Goal: Information Seeking & Learning: Learn about a topic

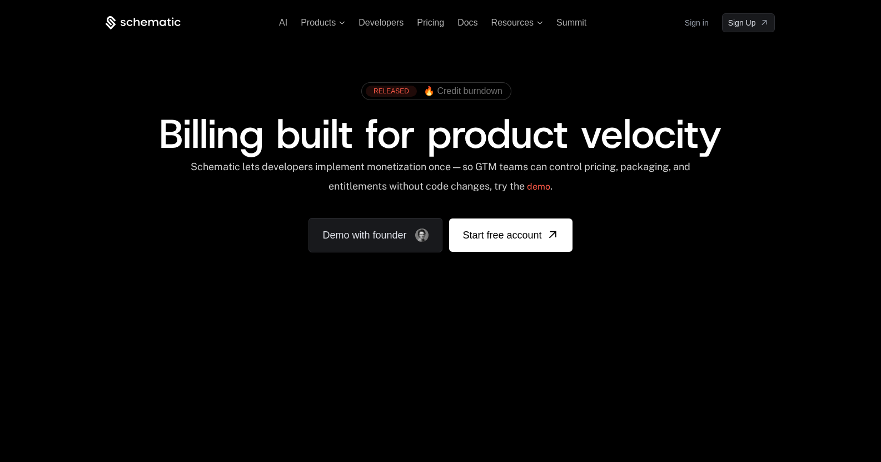
click at [393, 346] on div "Your browser does not support the video tag." at bounding box center [440, 328] width 723 height 468
click at [475, 400] on div "Your browser does not support the video tag." at bounding box center [440, 328] width 723 height 468
click at [579, 356] on div "Your browser does not support the video tag." at bounding box center [440, 328] width 723 height 468
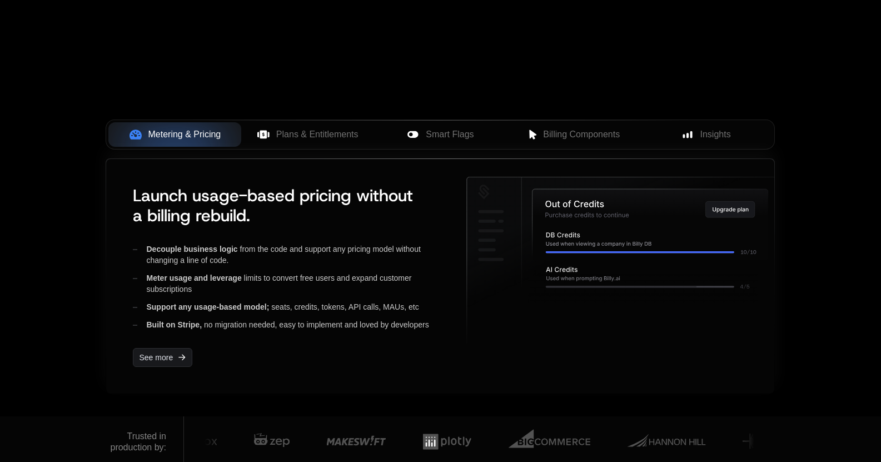
scroll to position [389, 0]
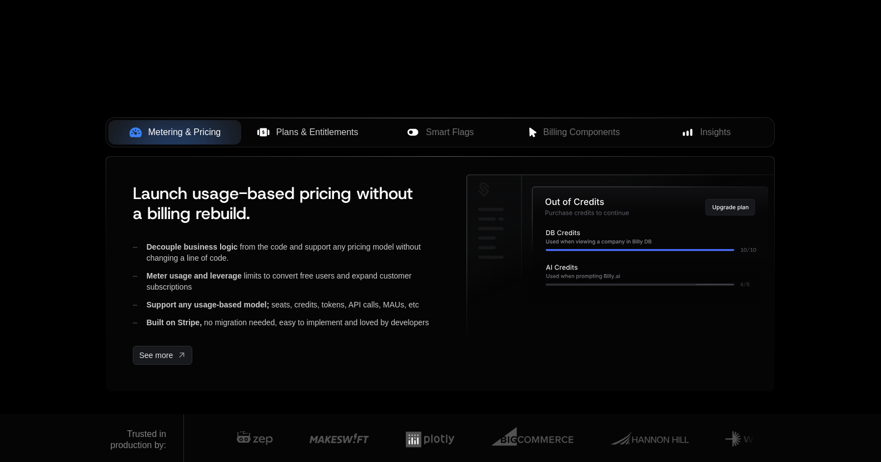
click at [336, 134] on span "Plans & Entitlements" at bounding box center [317, 132] width 82 height 13
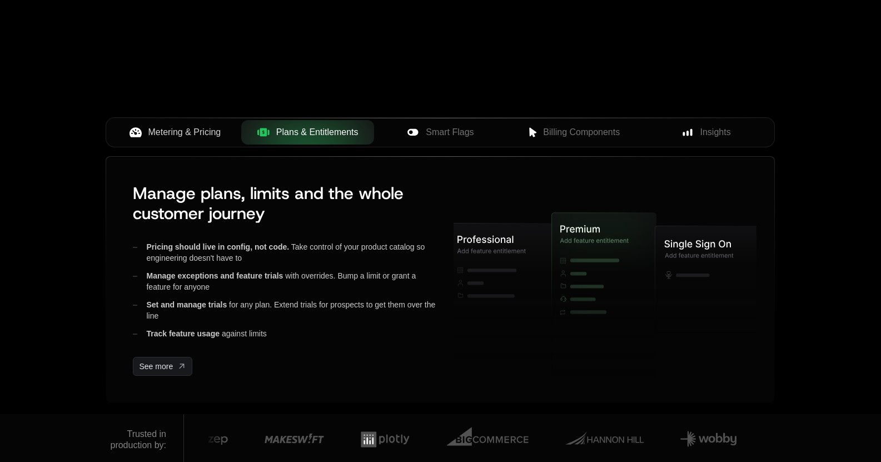
click at [207, 139] on span "Metering & Pricing" at bounding box center [184, 132] width 73 height 13
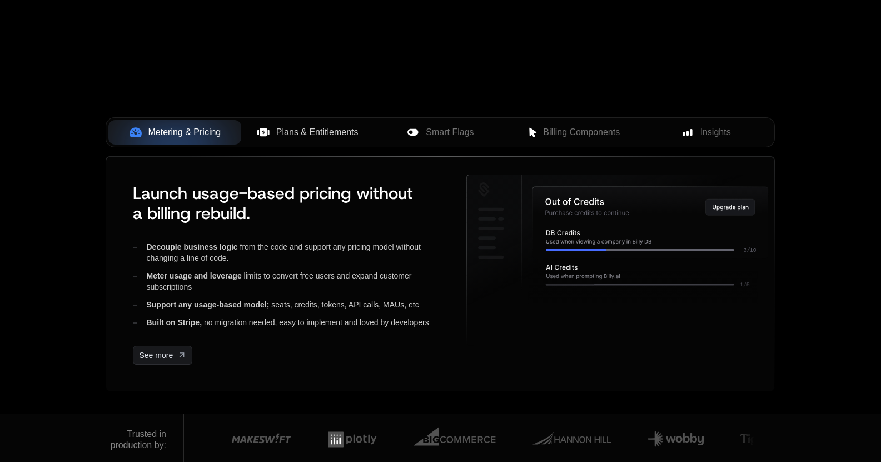
click at [318, 135] on span "Plans & Entitlements" at bounding box center [317, 132] width 82 height 13
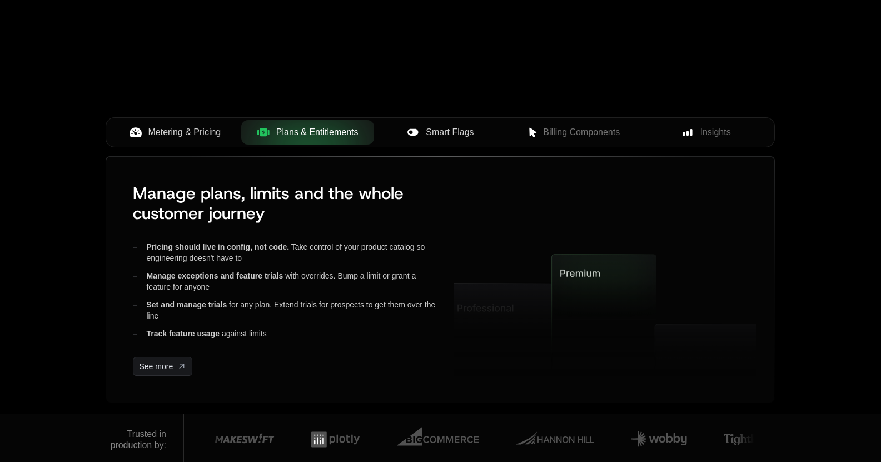
click at [438, 135] on span "Smart Flags" at bounding box center [450, 132] width 48 height 13
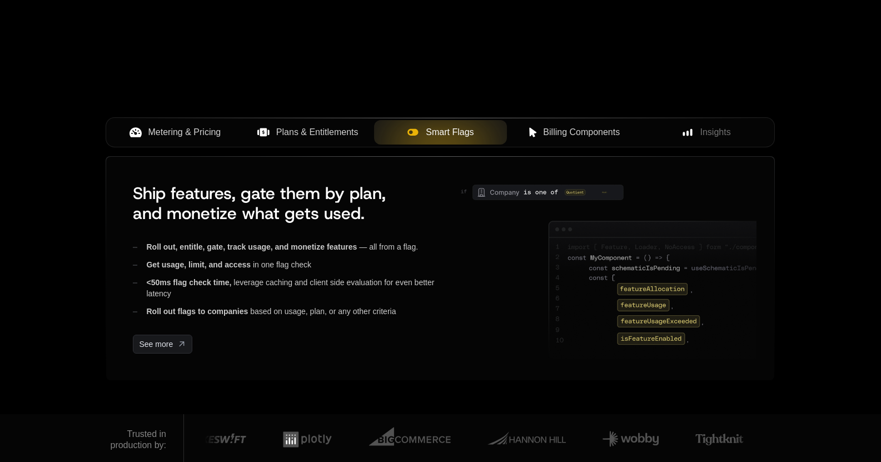
click at [546, 129] on span "Billing Components" at bounding box center [581, 132] width 77 height 13
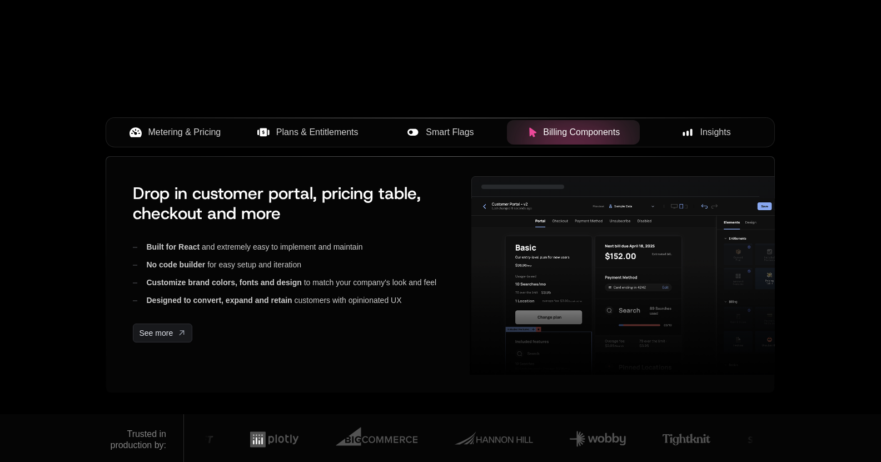
click at [701, 135] on span "Insights" at bounding box center [715, 132] width 31 height 13
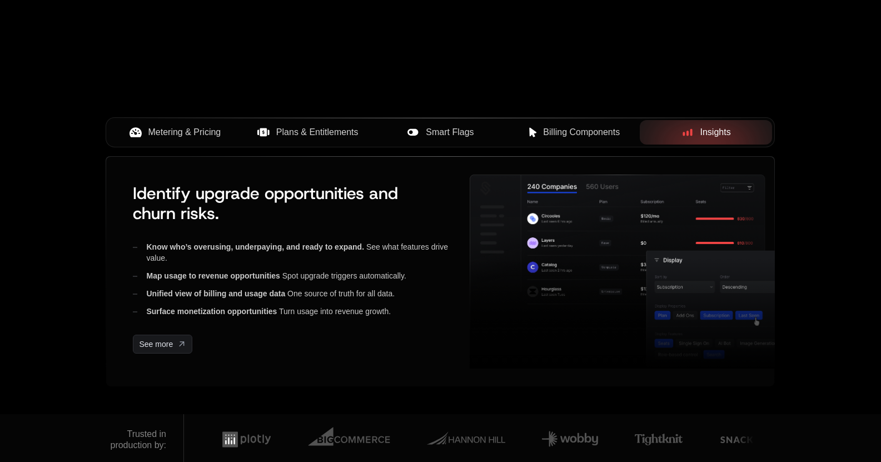
click at [605, 131] on span "Billing Components" at bounding box center [581, 132] width 77 height 13
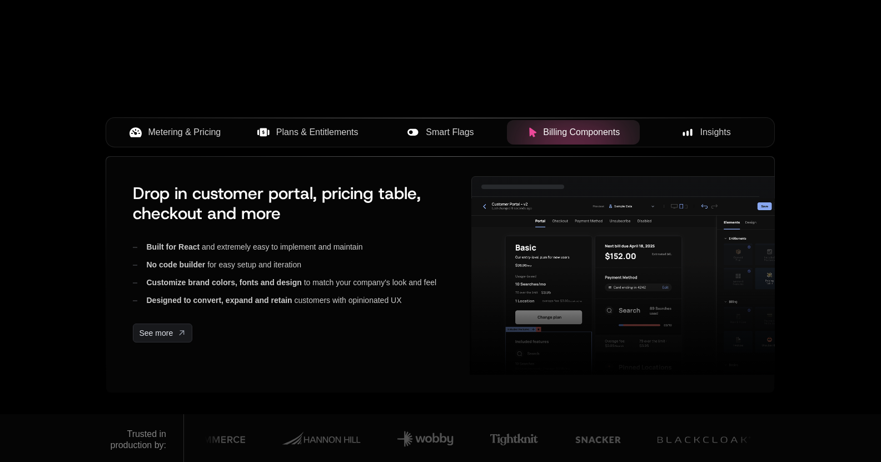
click at [189, 133] on span "Metering & Pricing" at bounding box center [184, 132] width 73 height 13
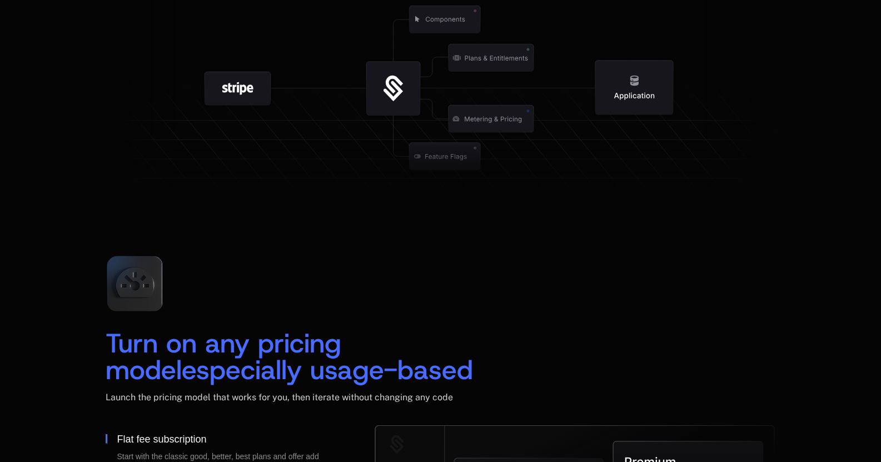
scroll to position [1501, 0]
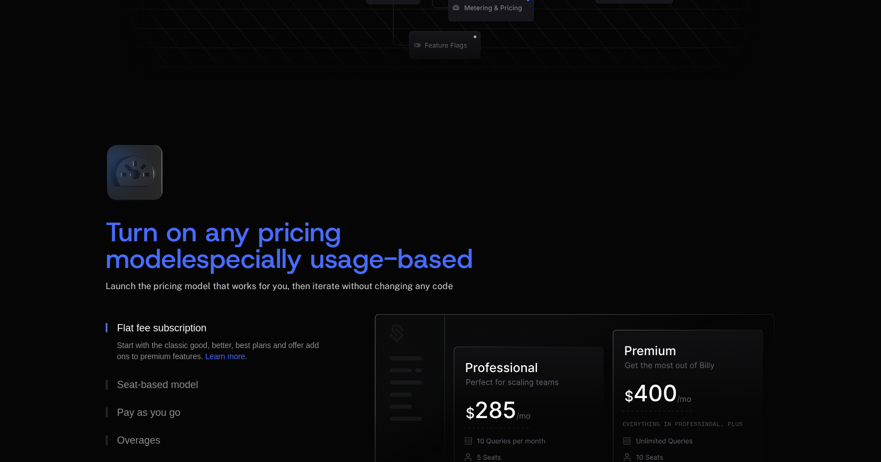
click at [155, 183] on icon at bounding box center [135, 173] width 74 height 74
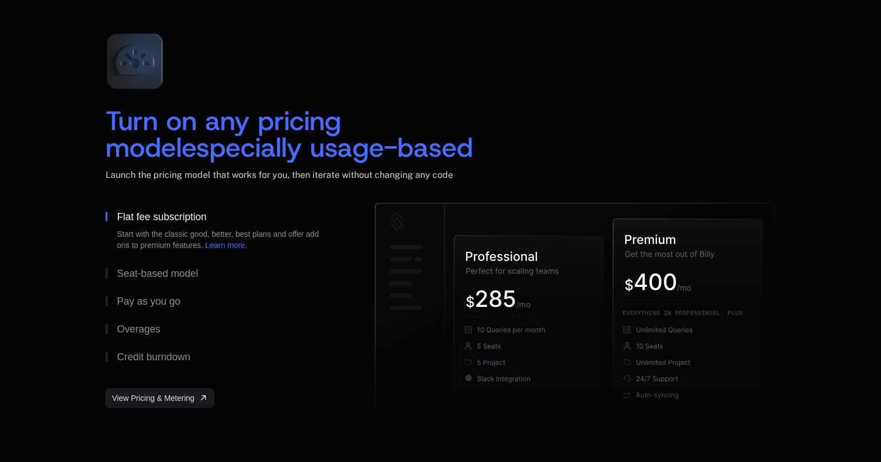
scroll to position [1668, 0]
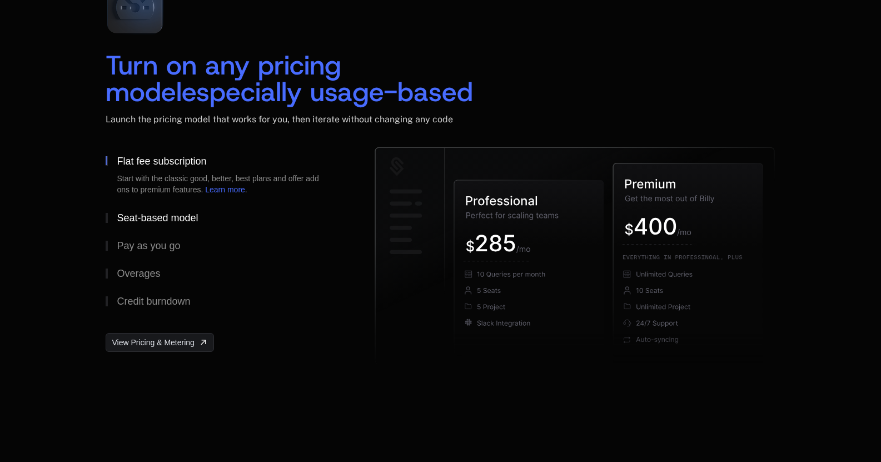
click at [131, 221] on div "Seat-based model" at bounding box center [157, 218] width 81 height 10
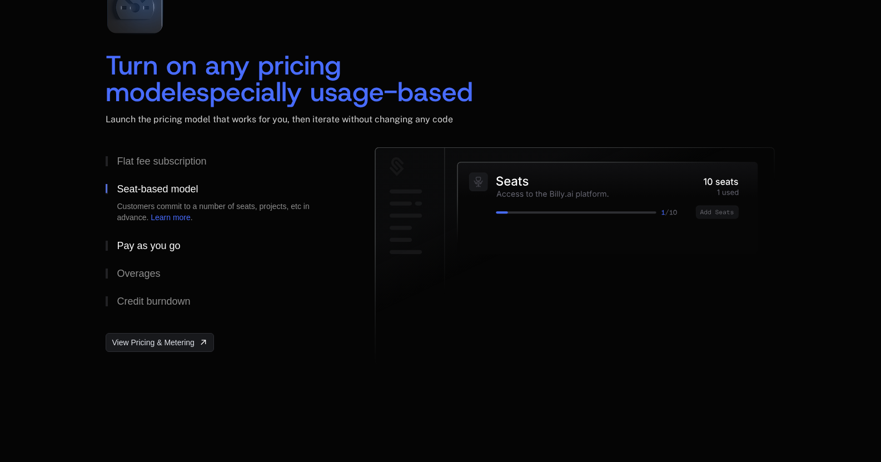
click at [132, 240] on button "Pay as you go" at bounding box center [222, 246] width 233 height 28
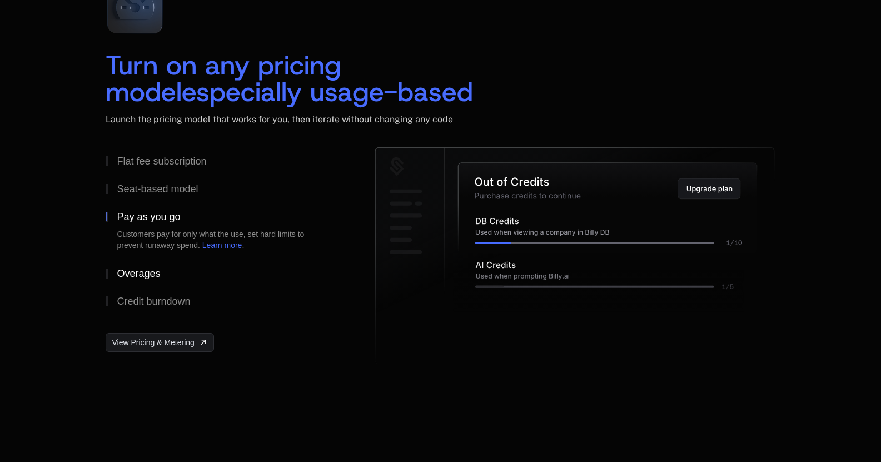
click at [140, 276] on div "Overages" at bounding box center [138, 273] width 43 height 10
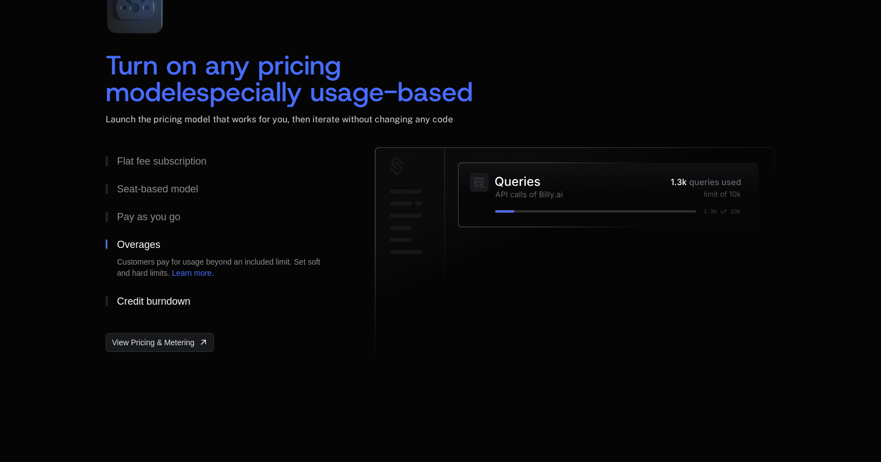
click at [143, 295] on button "Credit burndown" at bounding box center [222, 301] width 233 height 28
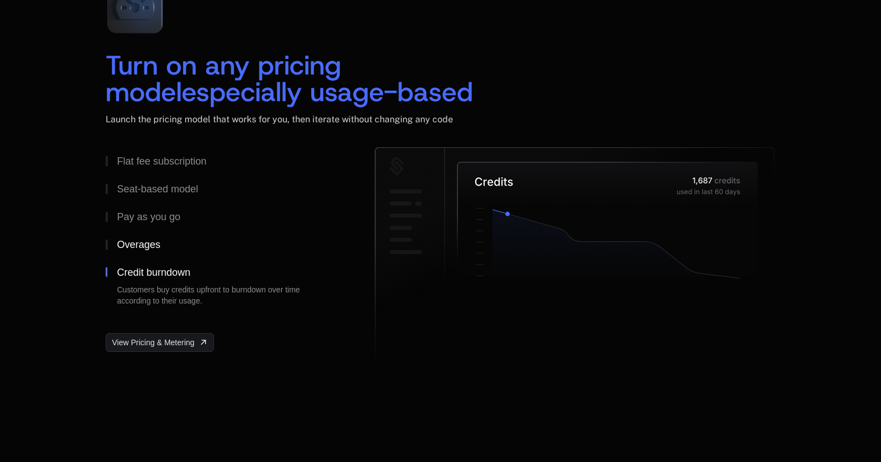
scroll to position [1612, 0]
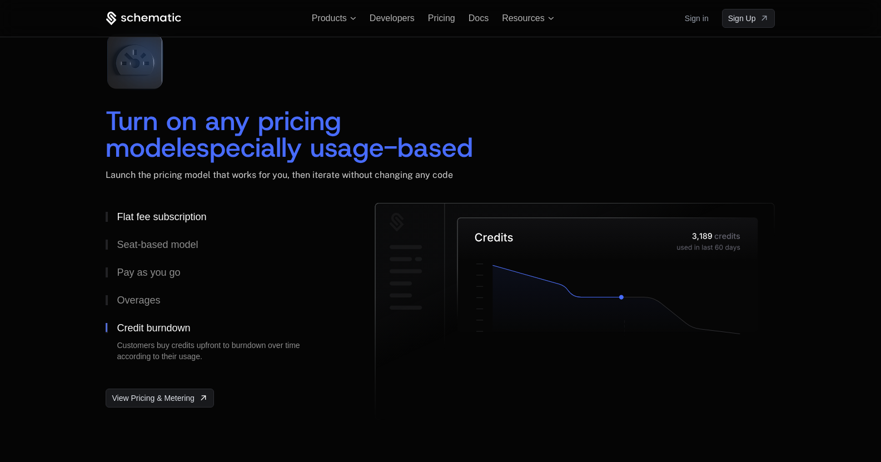
click at [149, 220] on div "Flat fee subscription" at bounding box center [161, 217] width 89 height 10
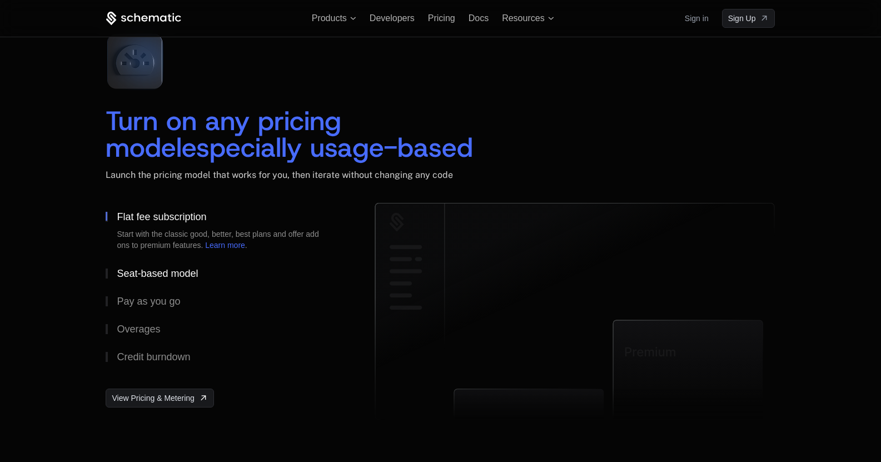
click at [156, 273] on div "Seat-based model" at bounding box center [157, 273] width 81 height 10
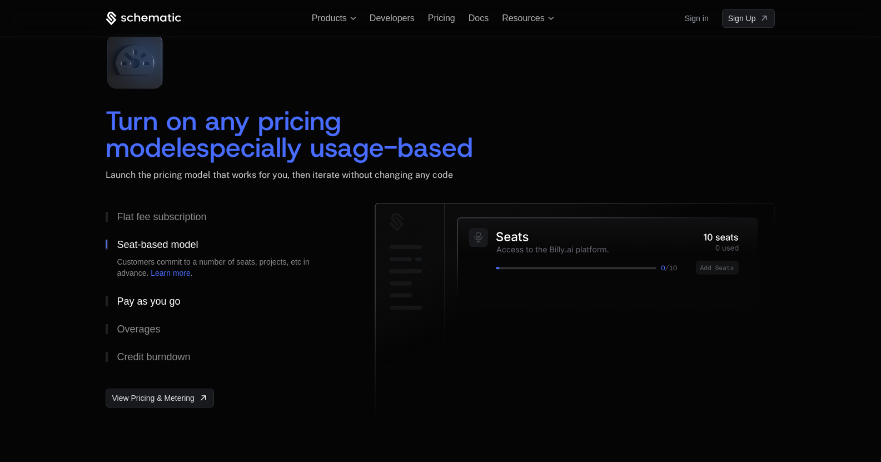
click at [157, 304] on div "Pay as you go" at bounding box center [148, 301] width 63 height 10
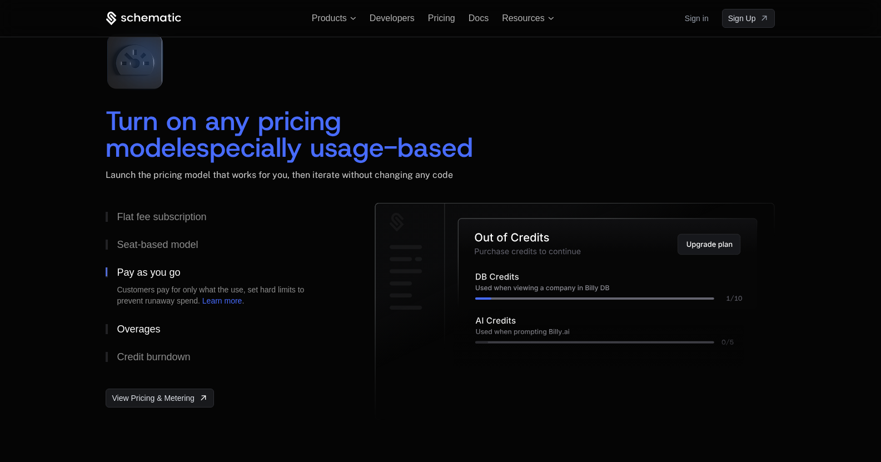
click at [153, 323] on button "Overages" at bounding box center [222, 329] width 233 height 28
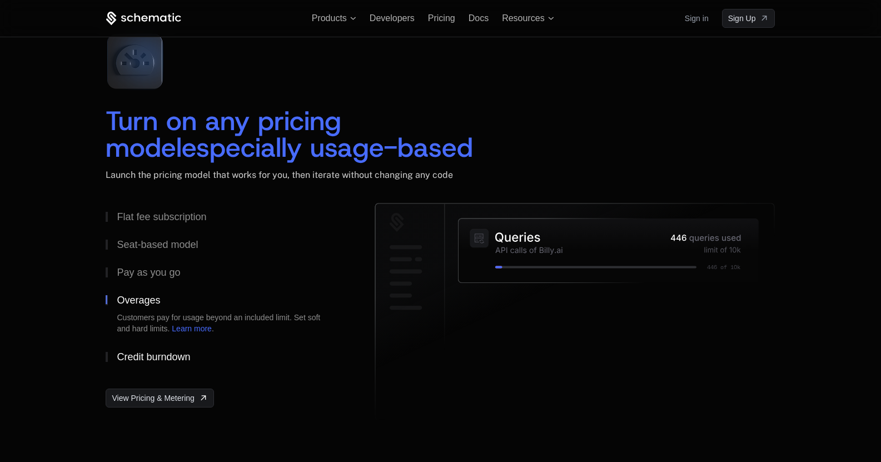
click at [154, 353] on div "Credit burndown" at bounding box center [153, 357] width 73 height 10
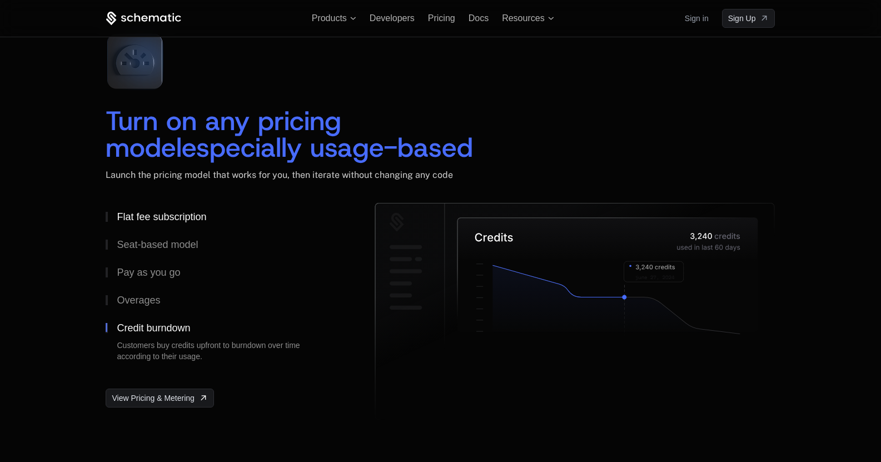
click at [166, 217] on div "Flat fee subscription" at bounding box center [161, 217] width 89 height 10
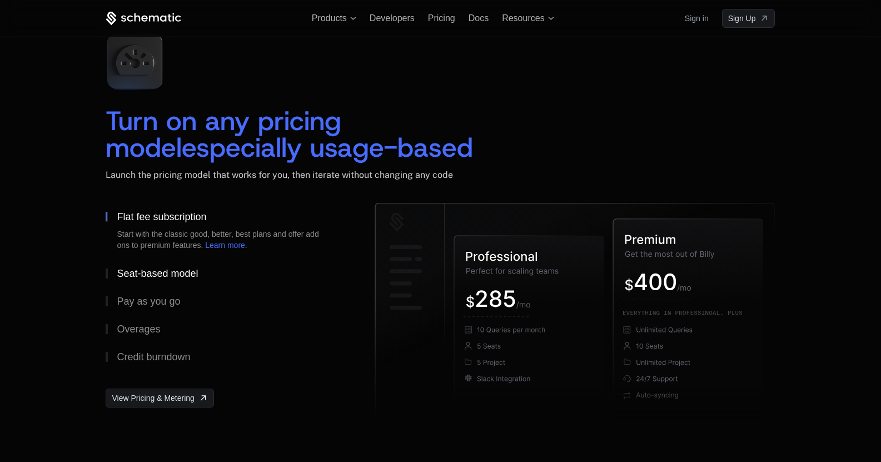
click at [171, 273] on div "Seat-based model" at bounding box center [157, 273] width 81 height 10
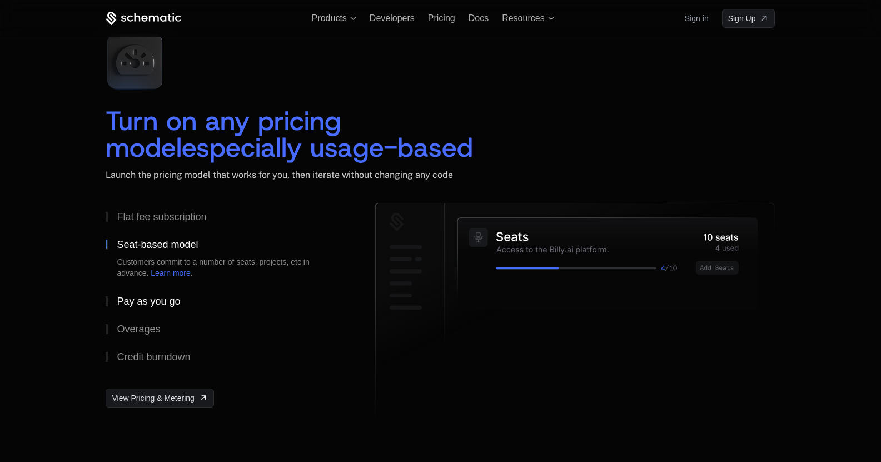
click at [158, 302] on div "Pay as you go" at bounding box center [148, 301] width 63 height 10
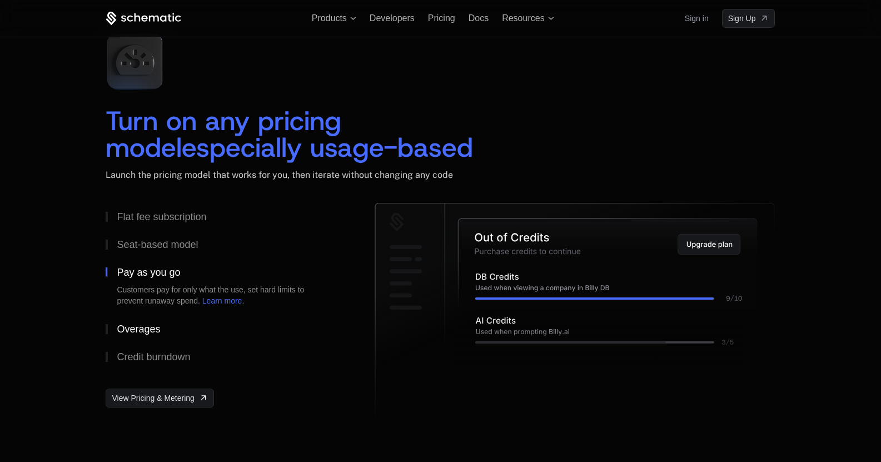
click at [147, 328] on div "Overages" at bounding box center [138, 329] width 43 height 10
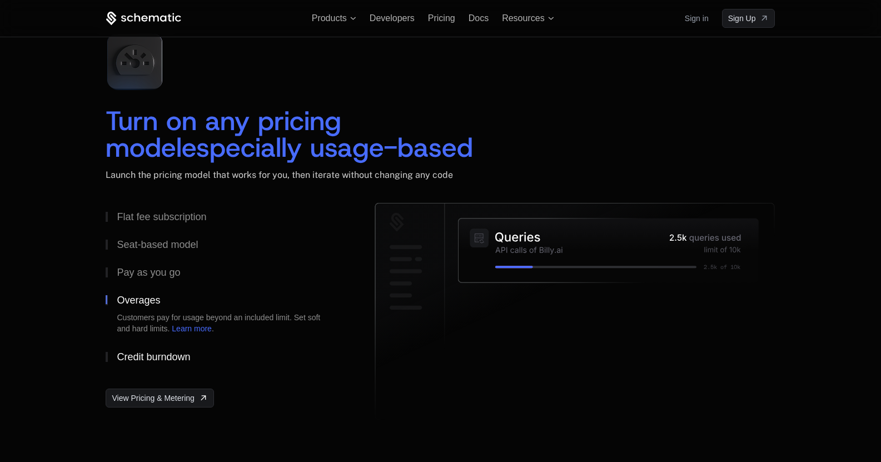
click at [143, 352] on div "Credit burndown" at bounding box center [153, 357] width 73 height 10
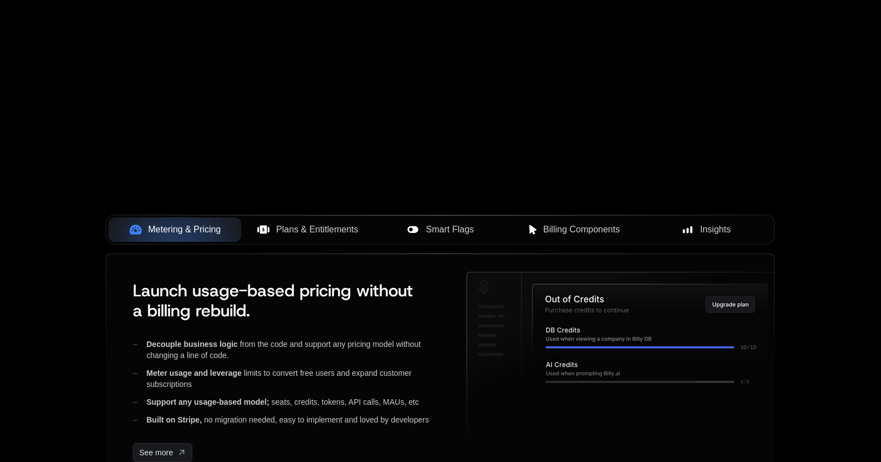
scroll to position [343, 0]
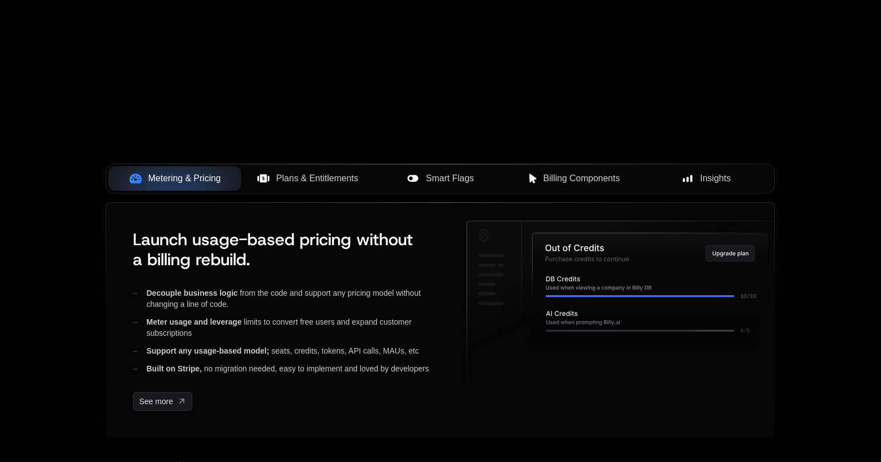
click at [287, 184] on span "Plans & Entitlements" at bounding box center [317, 178] width 82 height 13
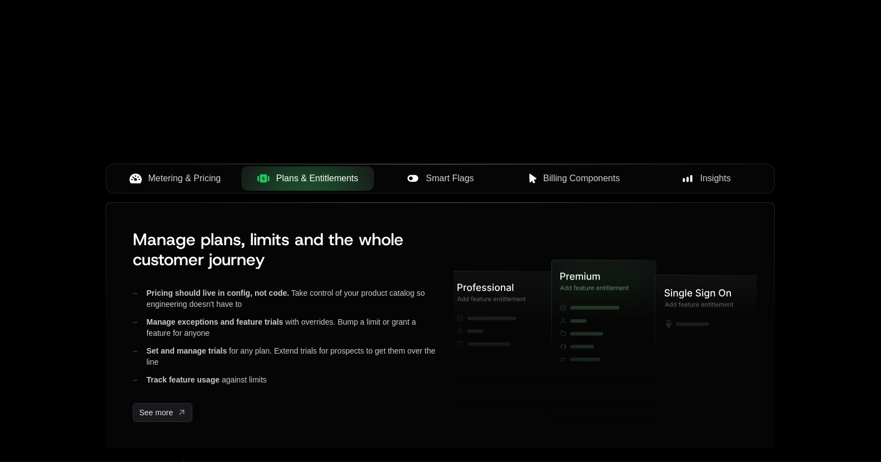
click at [422, 188] on button "Smart Flags" at bounding box center [440, 178] width 133 height 24
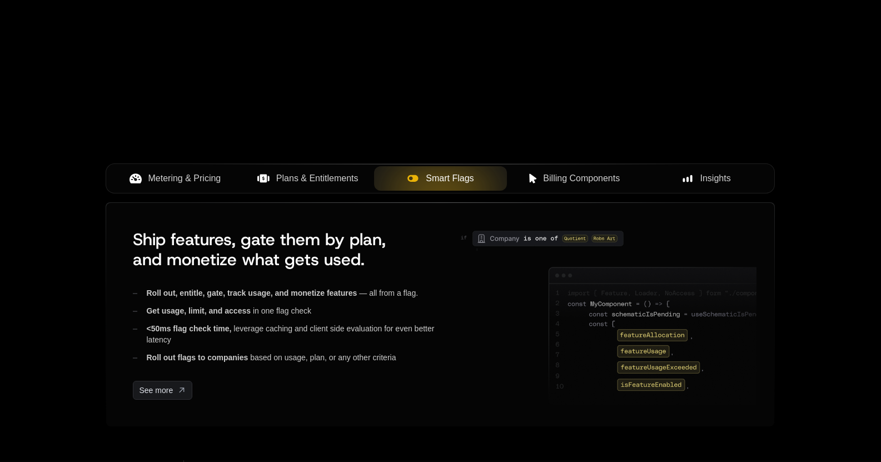
click at [548, 187] on button "Billing Components" at bounding box center [573, 178] width 133 height 24
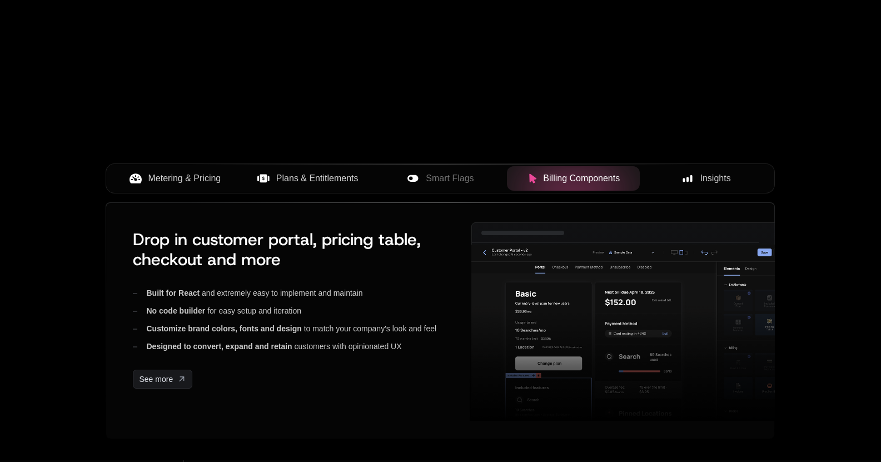
click at [685, 183] on icon at bounding box center [688, 178] width 10 height 10
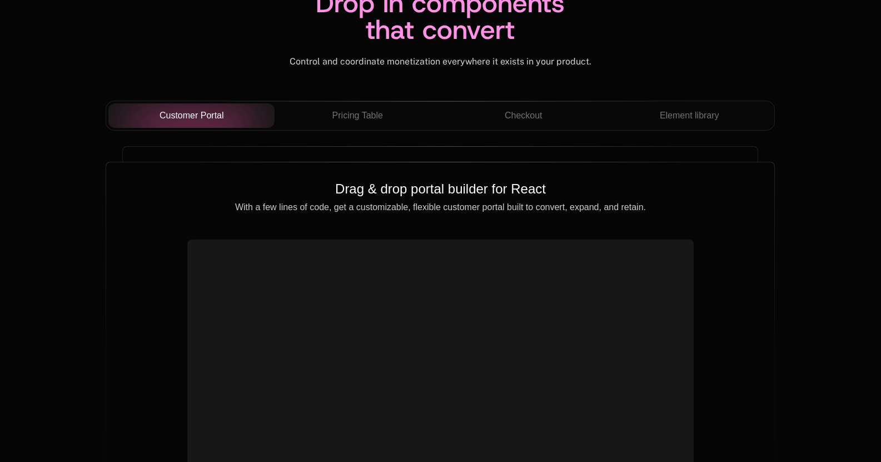
scroll to position [3933, 0]
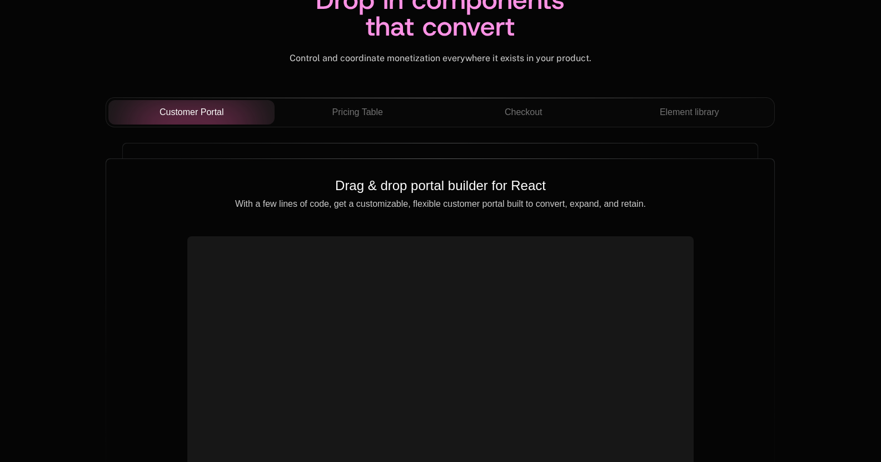
click at [352, 100] on div "Customer Portal Pricing Table Checkout Element library" at bounding box center [440, 112] width 669 height 30
click at [355, 107] on span "Pricing Table" at bounding box center [357, 112] width 51 height 13
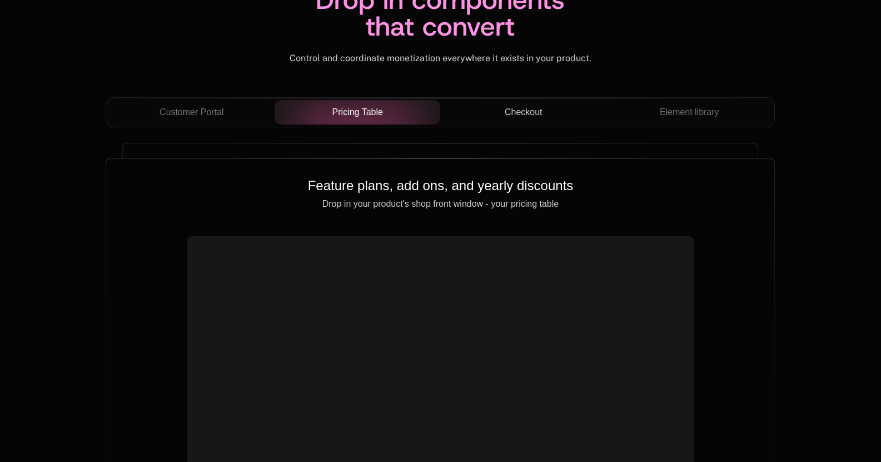
click at [499, 107] on div "Checkout" at bounding box center [523, 112] width 148 height 13
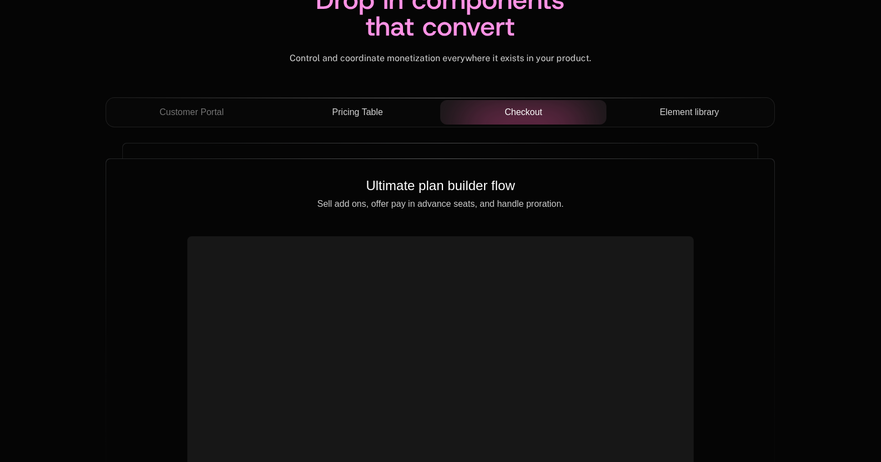
click at [676, 112] on span "Element library" at bounding box center [689, 112] width 59 height 13
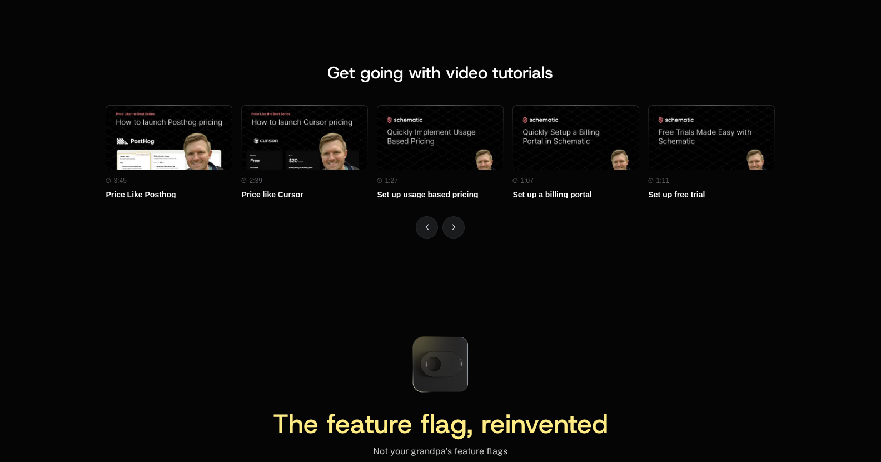
scroll to position [4931, 0]
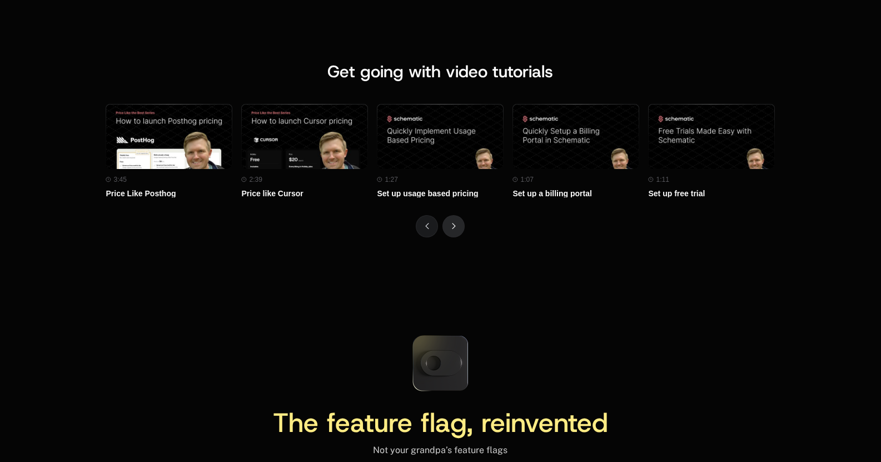
click at [454, 232] on button "Next" at bounding box center [453, 226] width 22 height 22
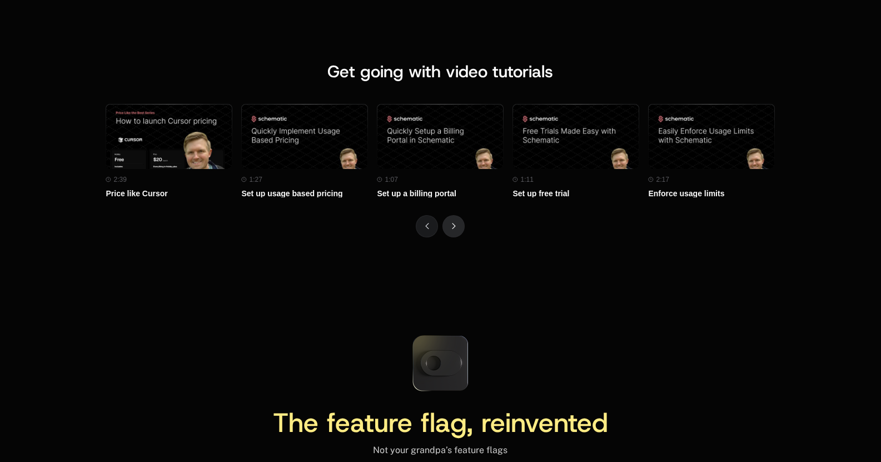
click at [454, 232] on button "Next" at bounding box center [453, 226] width 22 height 22
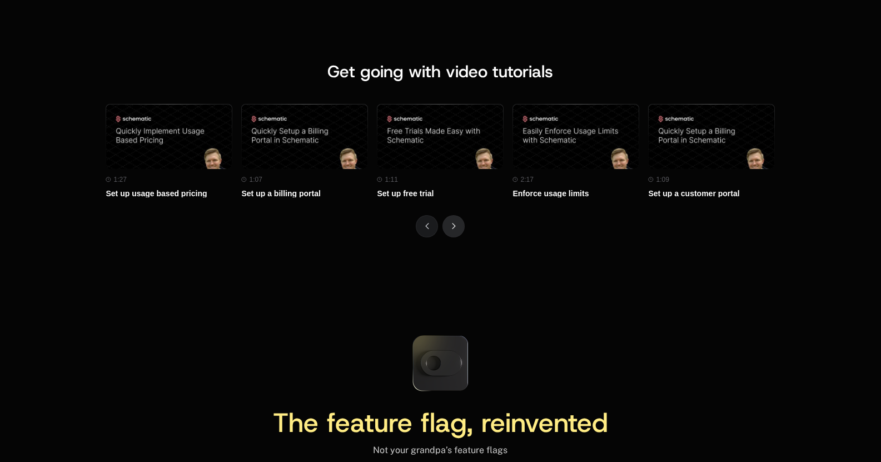
click at [454, 232] on button "Next" at bounding box center [453, 226] width 22 height 22
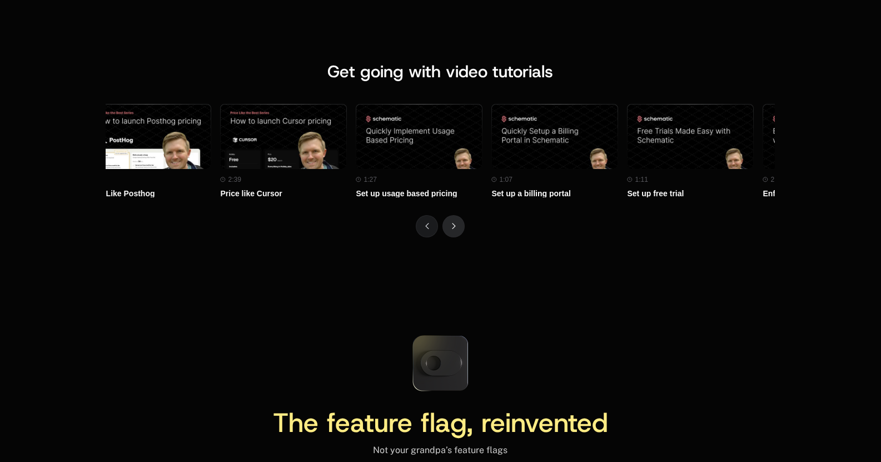
scroll to position [0, 0]
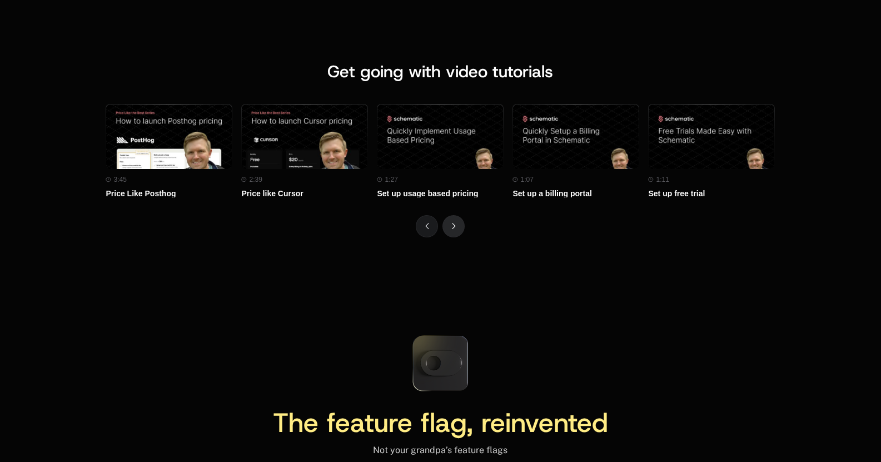
click at [454, 232] on button "Next" at bounding box center [453, 226] width 22 height 22
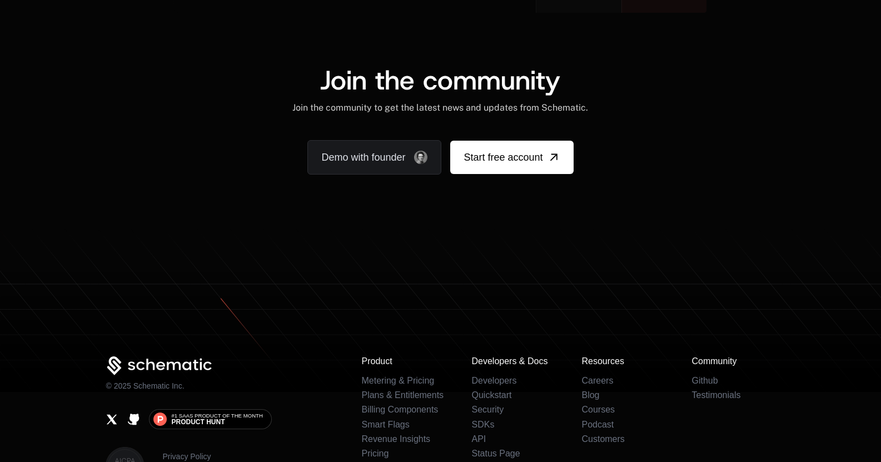
scroll to position [6884, 0]
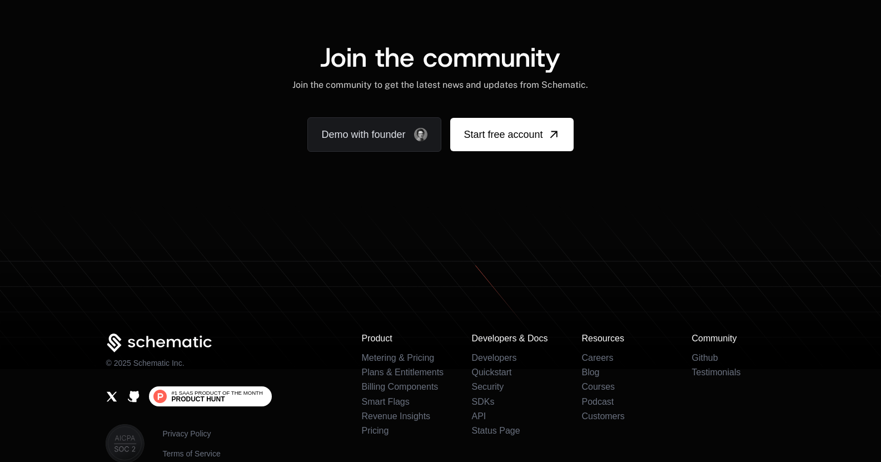
click at [191, 397] on span "Product Hunt" at bounding box center [197, 399] width 53 height 7
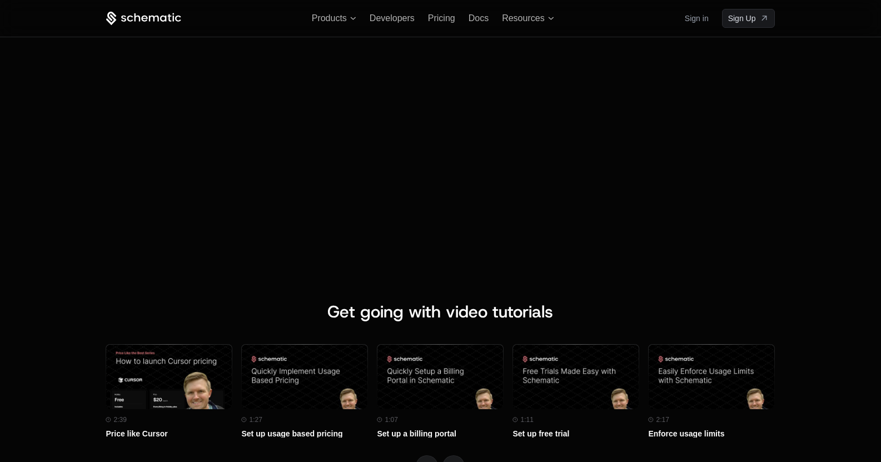
scroll to position [4665, 0]
